Goal: Information Seeking & Learning: Learn about a topic

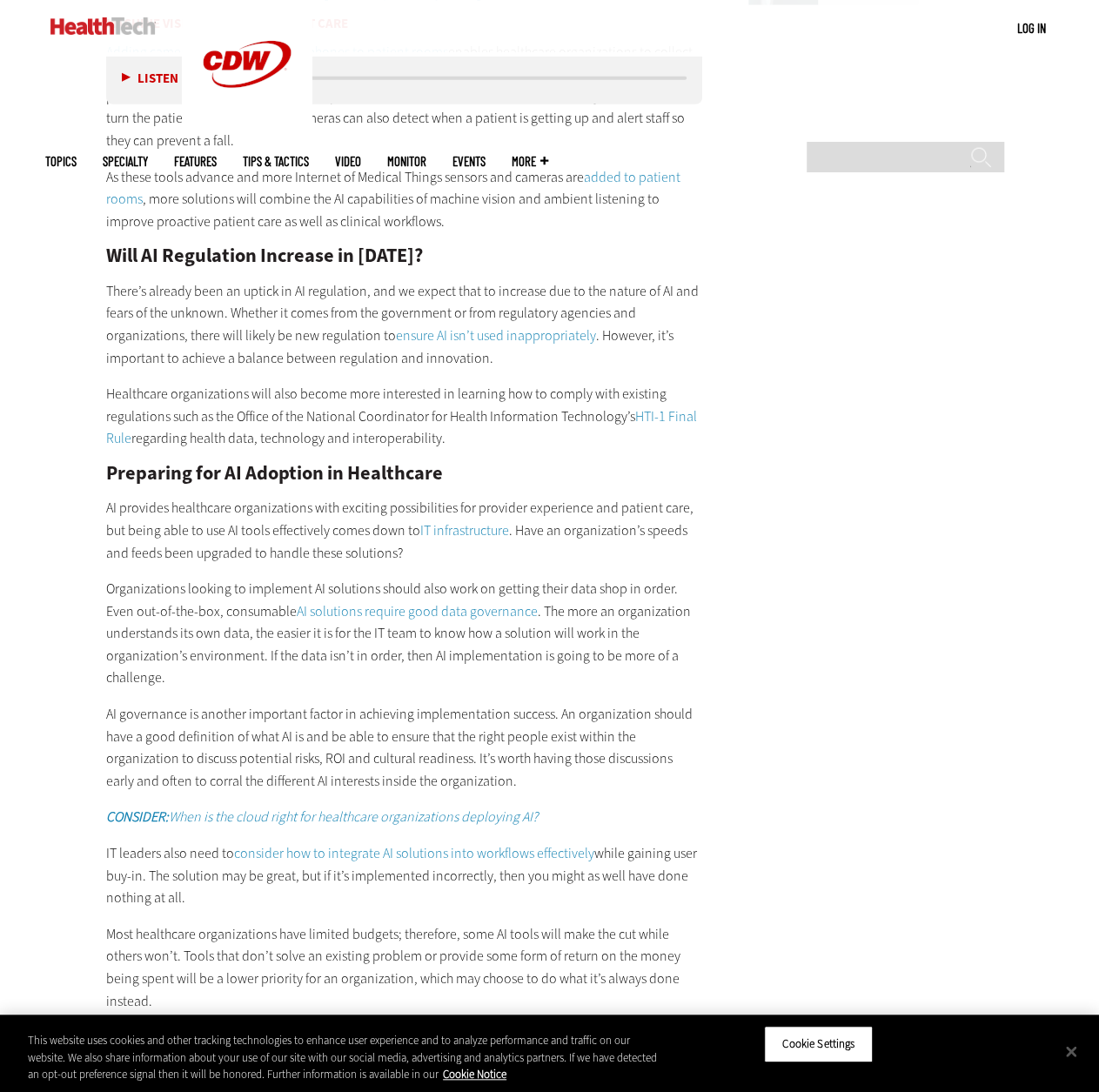
scroll to position [2349, 0]
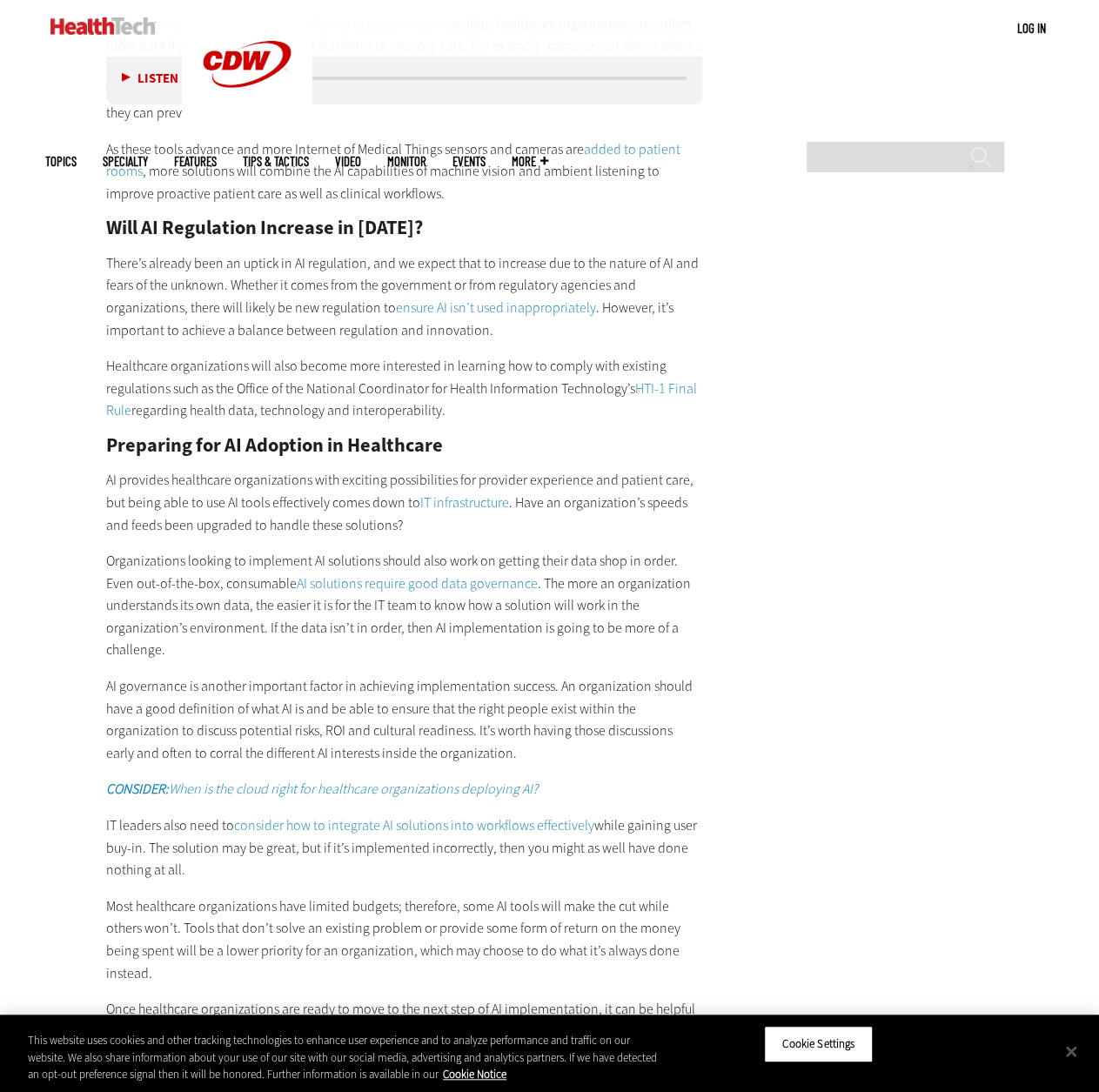
click at [481, 713] on p "AI governance is another important factor in achieving implementation success. …" at bounding box center [404, 720] width 597 height 88
click at [464, 639] on p "Organizations looking to implement AI solutions should also work on getting the…" at bounding box center [404, 606] width 597 height 112
click at [774, 573] on main "Home » Artificial Intelligence Close New AI Research From CDW See how IT leader…" at bounding box center [550, 154] width 1010 height 3930
click at [797, 476] on main "Home » Artificial Intelligence Close New AI Research From CDW See how IT leader…" at bounding box center [550, 154] width 1010 height 3930
click at [567, 447] on h2 "Preparing for AI Adoption in Healthcare" at bounding box center [404, 446] width 597 height 19
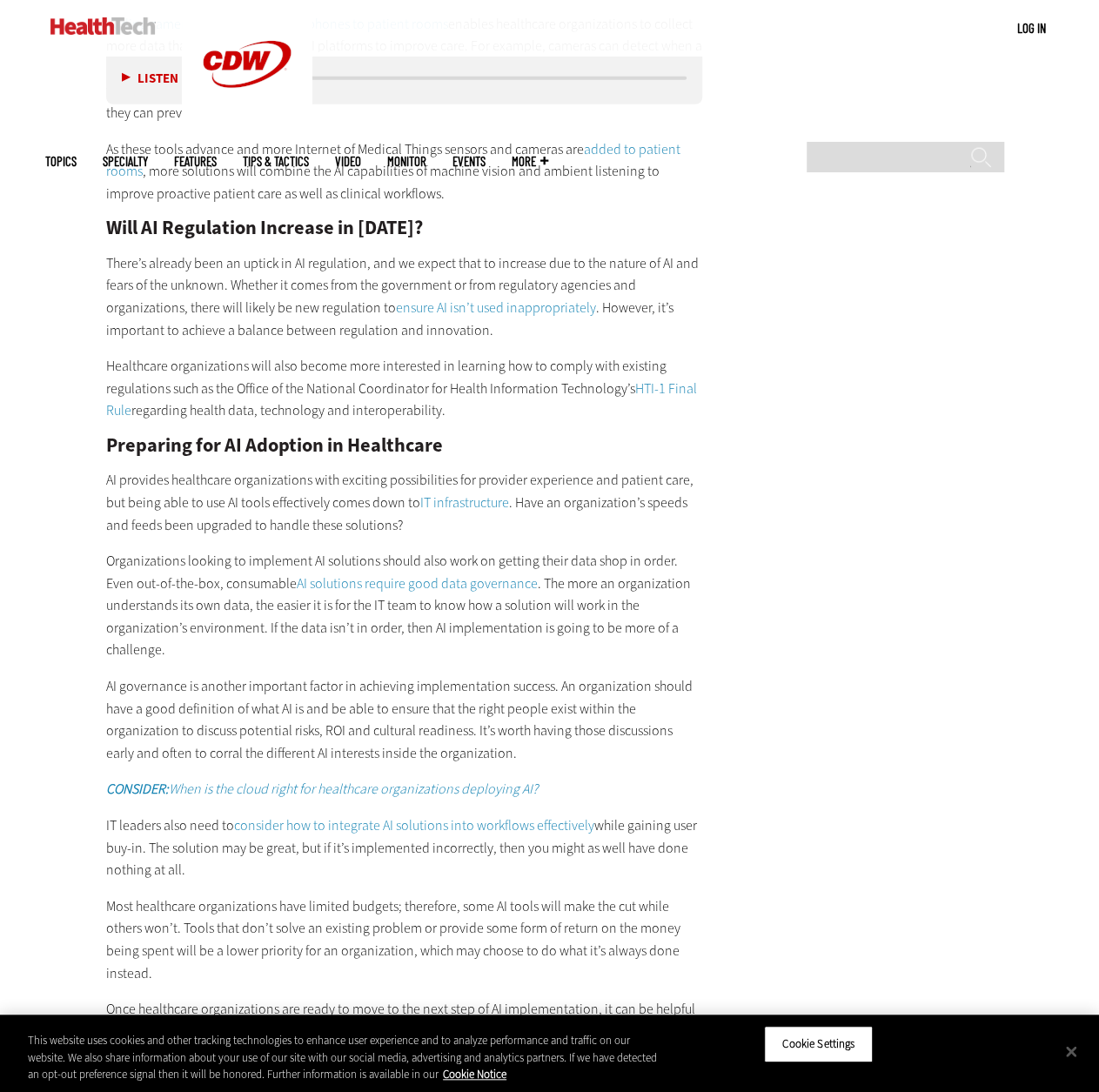
click at [620, 508] on p "AI provides healthcare organizations with exciting possibilities for provider e…" at bounding box center [404, 503] width 597 height 67
drag, startPoint x: 612, startPoint y: 570, endPoint x: 582, endPoint y: 851, distance: 282.6
click at [582, 851] on div "Which AI Solutions Will Healthcare Organizations Adopt in [DATE]? Healthcare le…" at bounding box center [404, 272] width 597 height 2247
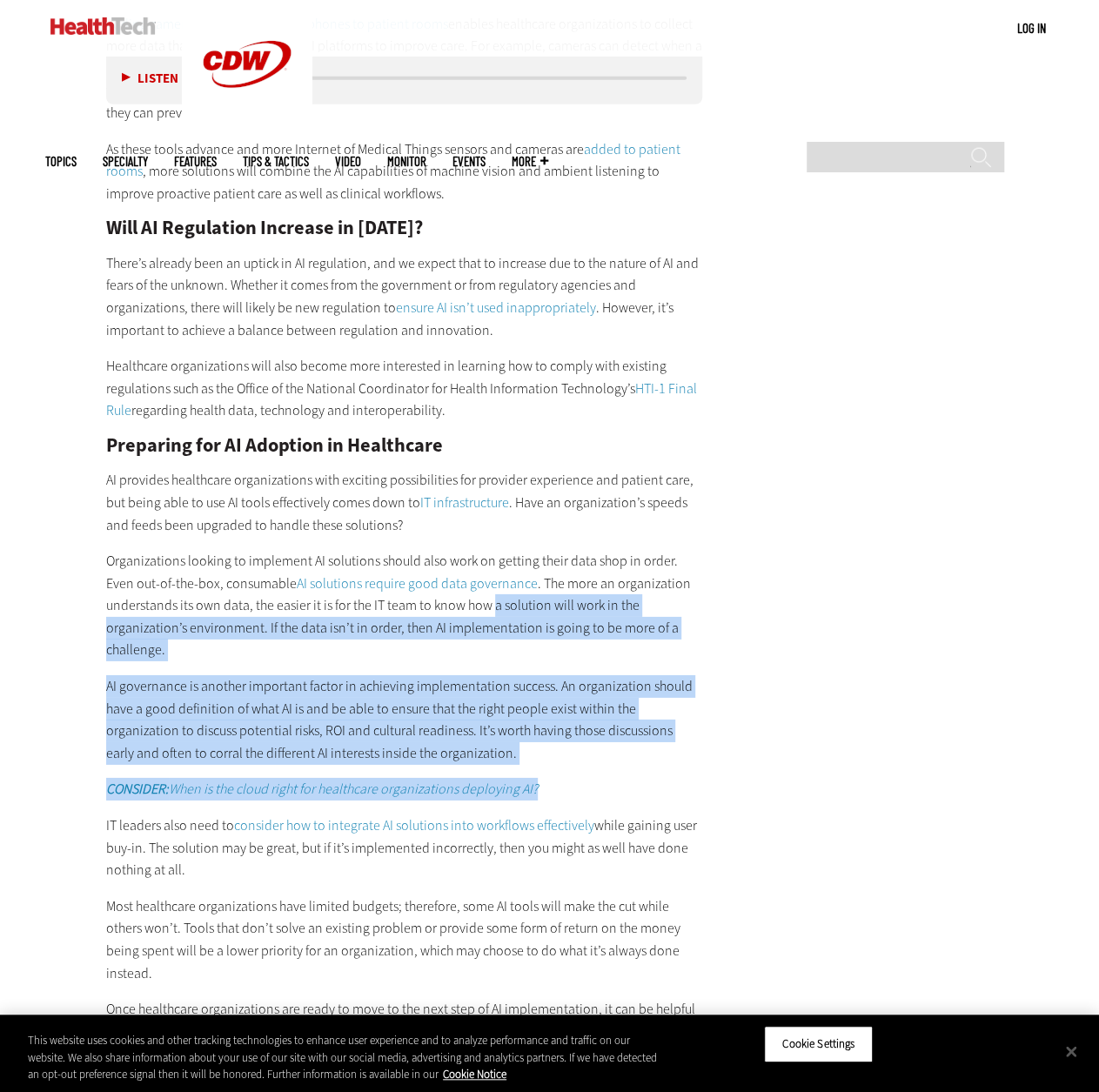
drag, startPoint x: 612, startPoint y: 775, endPoint x: 537, endPoint y: 667, distance: 131.5
click at [494, 607] on div "Which AI Solutions Will Healthcare Organizations Adopt in [DATE]? Healthcare le…" at bounding box center [404, 272] width 597 height 2247
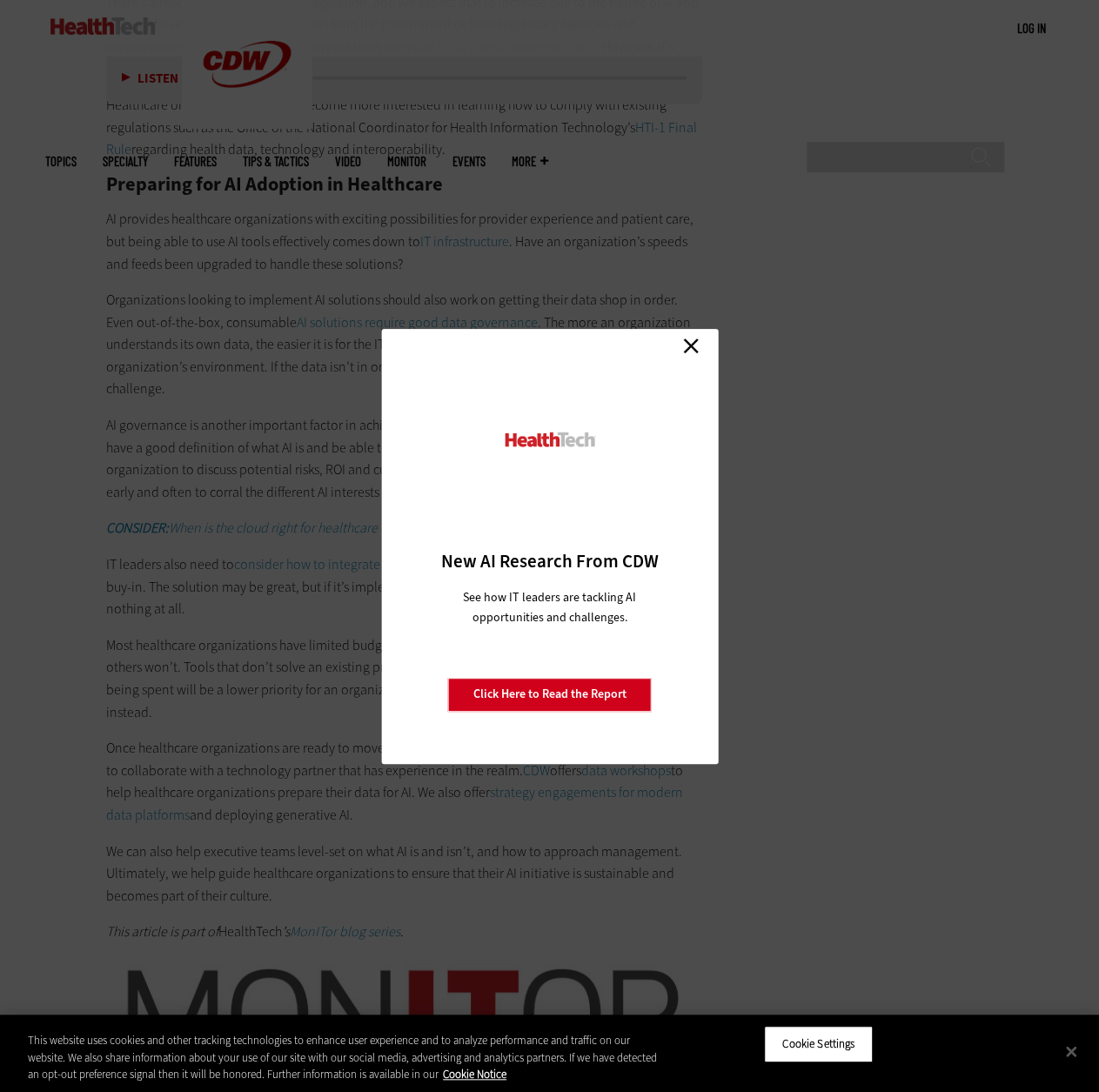
click at [235, 704] on div "Close New AI Research From CDW See how IT leaders are tackling AI opportunities…" at bounding box center [549, 546] width 1099 height 1092
click at [698, 346] on link "Close" at bounding box center [690, 346] width 26 height 26
